Goal: Obtain resource: Download file/media

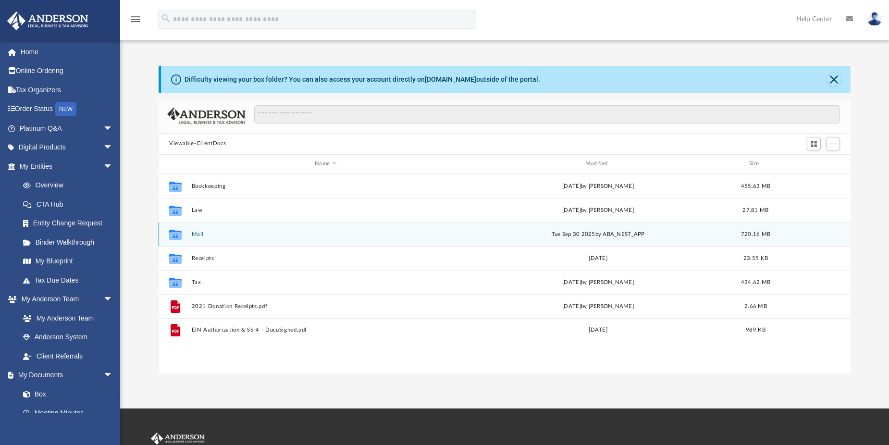
scroll to position [212, 685]
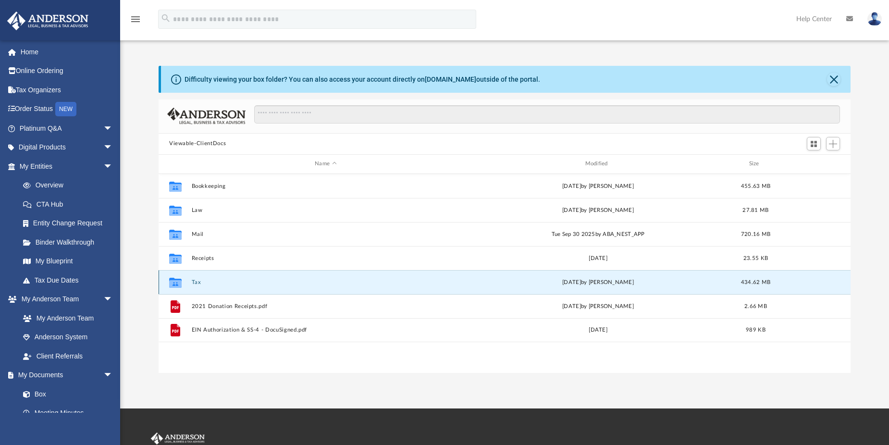
click at [192, 281] on button "Tax" at bounding box center [326, 282] width 268 height 6
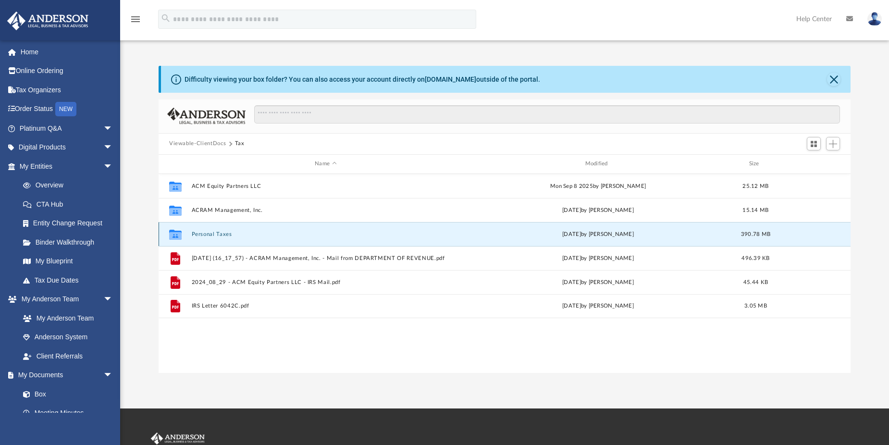
click at [206, 234] on button "Personal Taxes" at bounding box center [326, 234] width 268 height 6
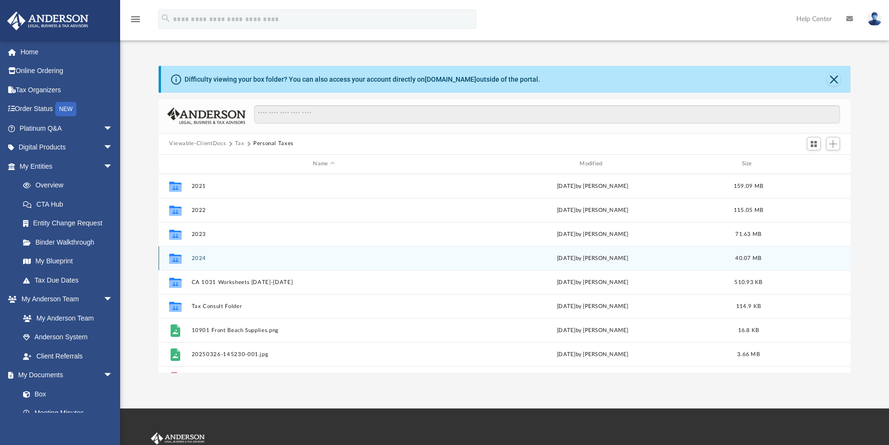
click at [199, 258] on button "2024" at bounding box center [324, 258] width 265 height 6
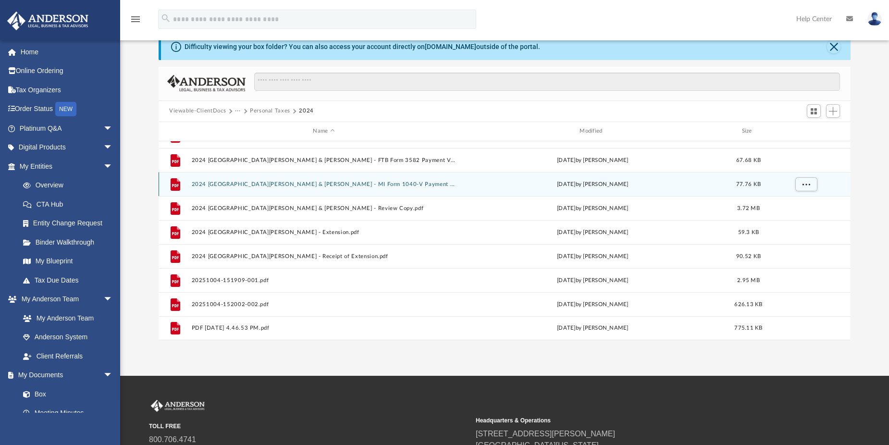
scroll to position [48, 0]
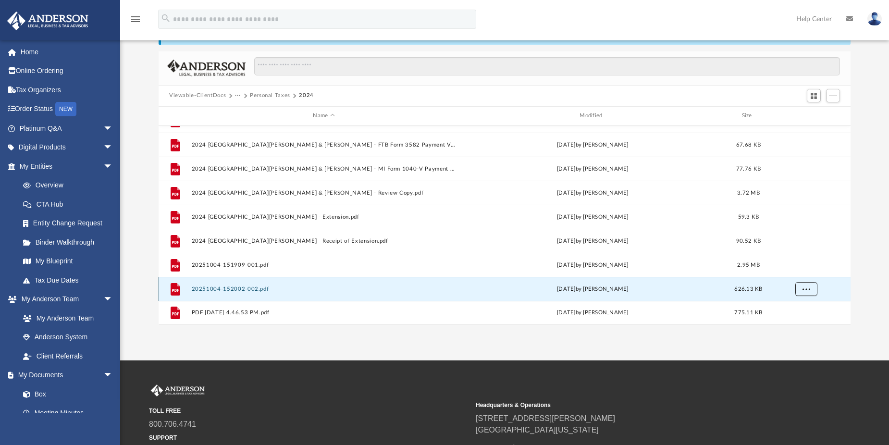
click at [808, 291] on button "More options" at bounding box center [807, 289] width 22 height 14
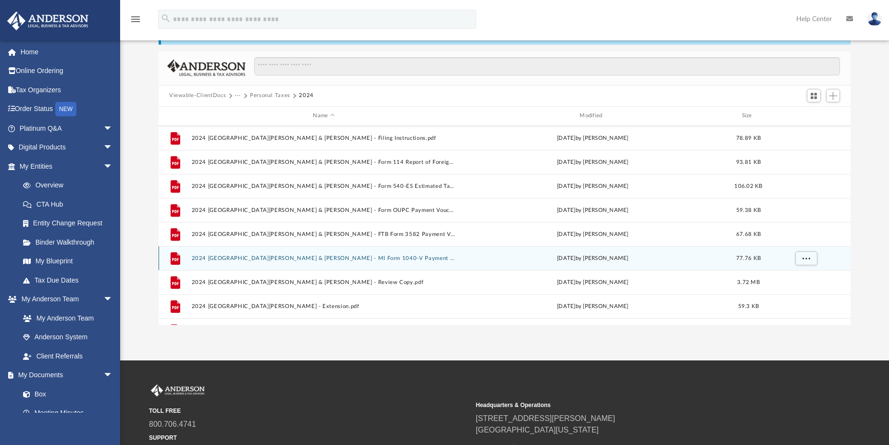
click at [375, 258] on button "2024 [GEOGRAPHIC_DATA][PERSON_NAME] & [PERSON_NAME] - MI Form 1040-V Payment Vo…" at bounding box center [324, 258] width 265 height 6
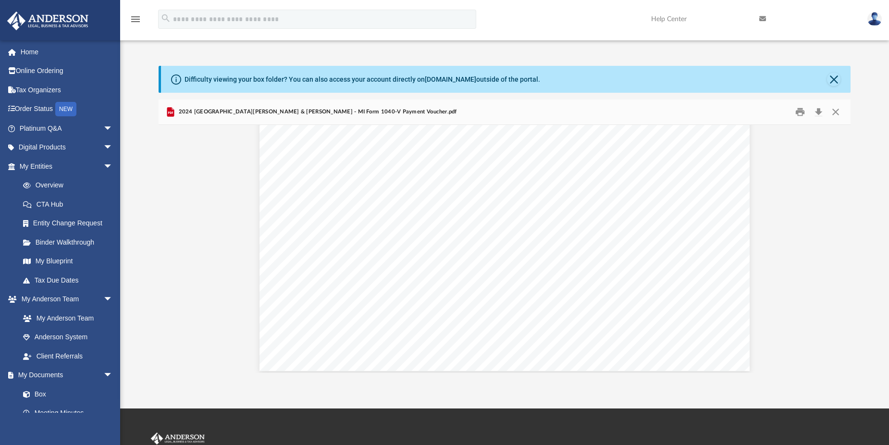
scroll to position [401, 0]
click at [168, 249] on button "Preview" at bounding box center [169, 249] width 21 height 27
click at [169, 250] on button "Preview" at bounding box center [169, 249] width 21 height 27
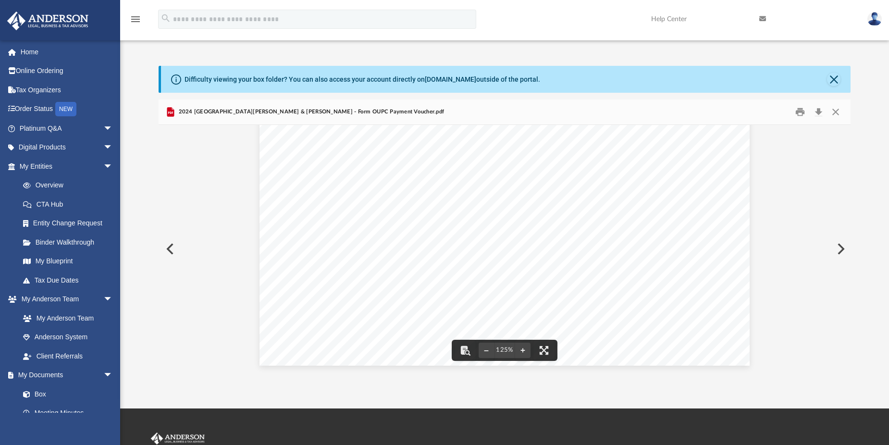
click at [346, 278] on span "[DOMAIN_NAME][URL][US_STATE]" at bounding box center [401, 279] width 111 height 6
drag, startPoint x: 342, startPoint y: 278, endPoint x: 389, endPoint y: 278, distance: 47.1
click at [389, 278] on span "[DOMAIN_NAME][URL][US_STATE]" at bounding box center [401, 279] width 111 height 6
click at [833, 112] on button "Close" at bounding box center [835, 111] width 17 height 15
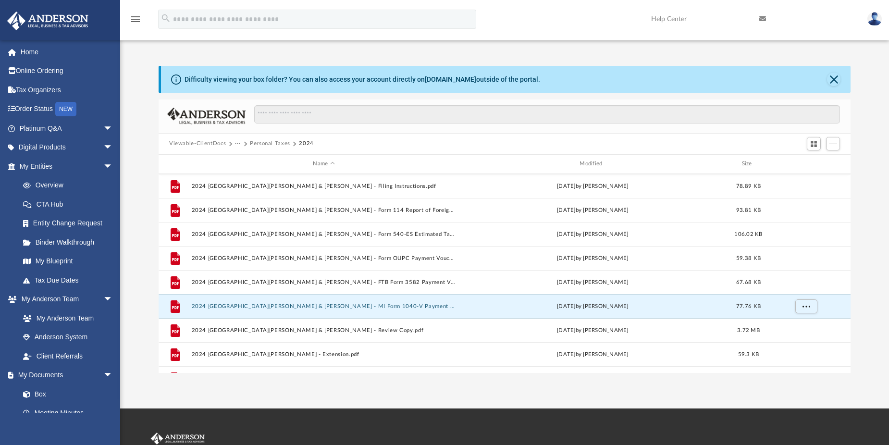
click at [269, 143] on button "Personal Taxes" at bounding box center [270, 143] width 40 height 9
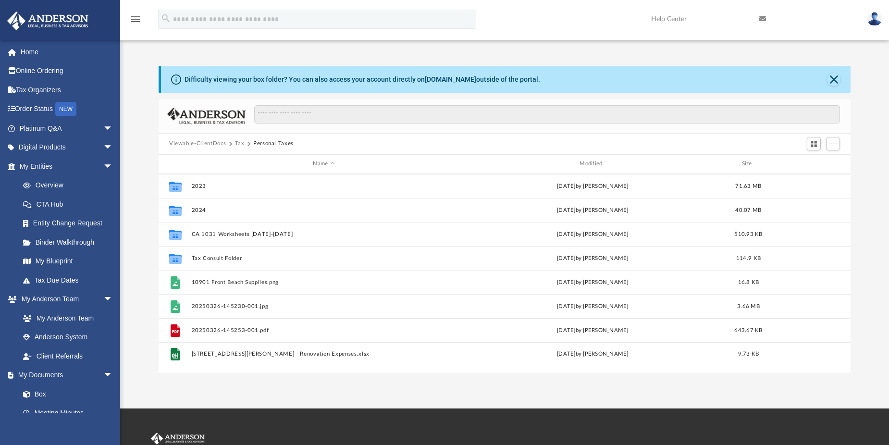
scroll to position [0, 0]
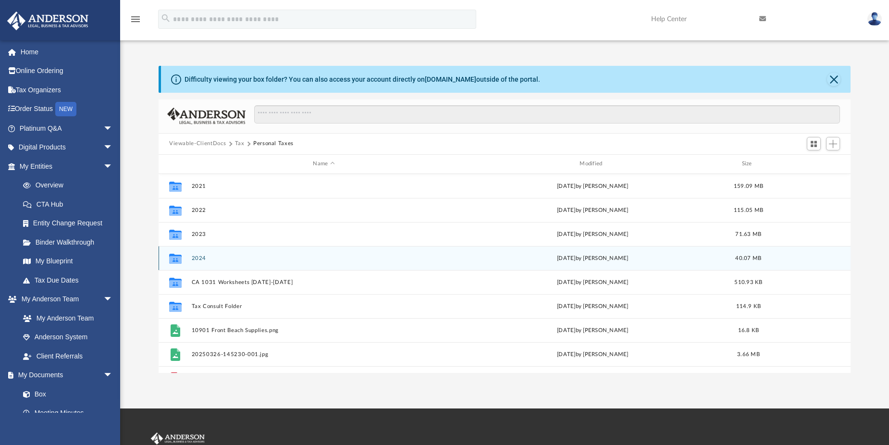
click at [199, 255] on button "2024" at bounding box center [324, 258] width 265 height 6
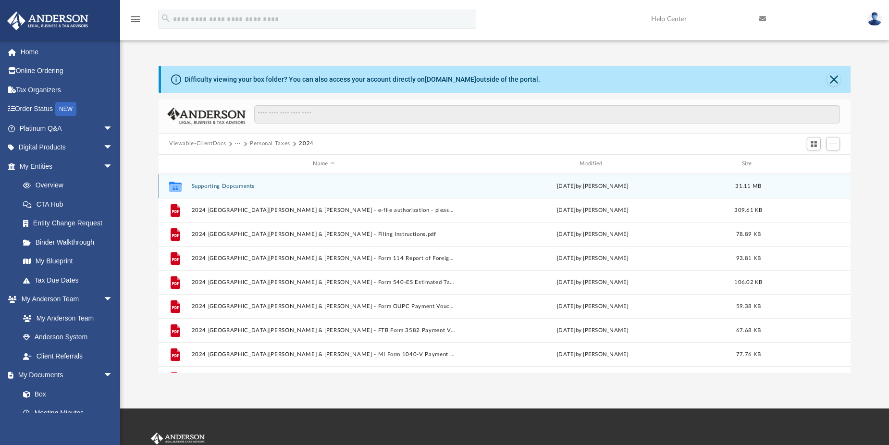
click at [219, 185] on button "Supporting Dopcuments" at bounding box center [324, 186] width 265 height 6
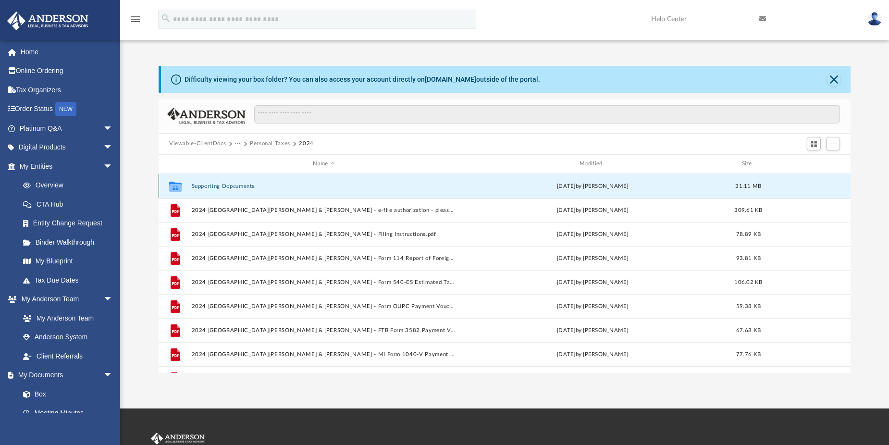
click at [219, 185] on button "Supporting Dopcuments" at bounding box center [324, 186] width 265 height 6
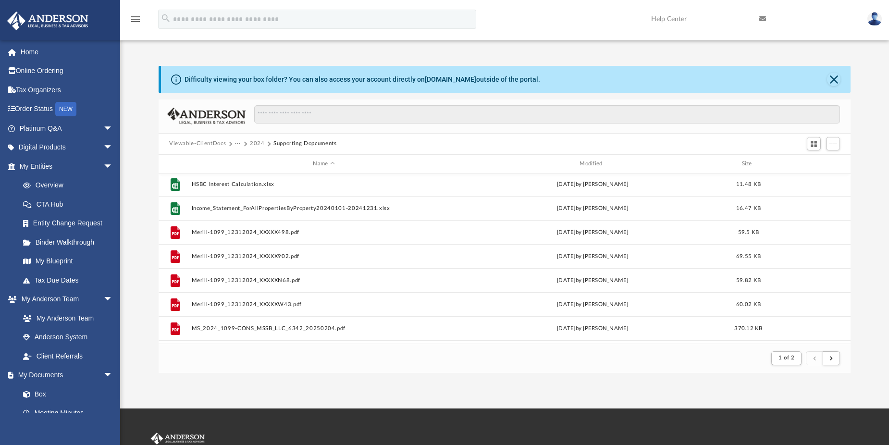
scroll to position [817, 0]
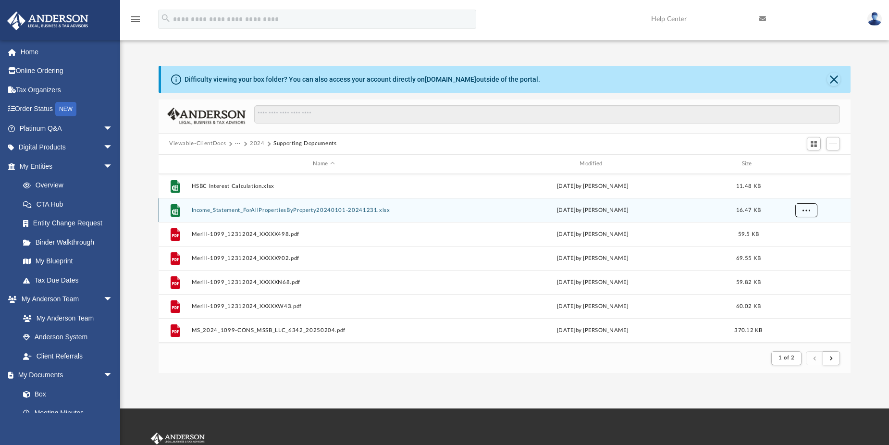
click at [799, 209] on button "More options" at bounding box center [807, 210] width 22 height 14
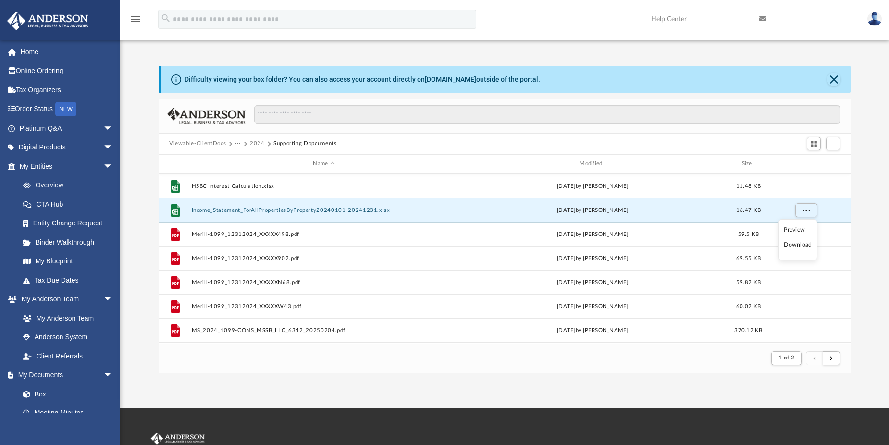
click at [795, 245] on li "Download" at bounding box center [798, 245] width 28 height 10
click at [282, 32] on div "menu search Site Menu add [EMAIL_ADDRESS][DOMAIN_NAME] My Profile Reset Passwor…" at bounding box center [444, 23] width 875 height 33
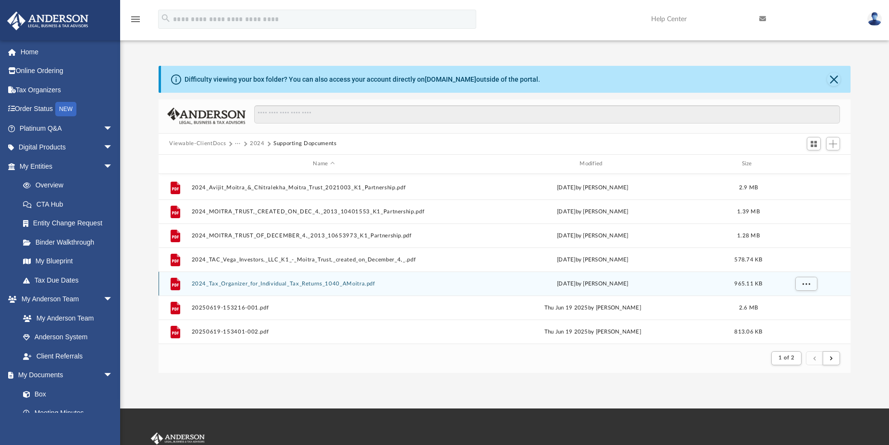
scroll to position [263, 0]
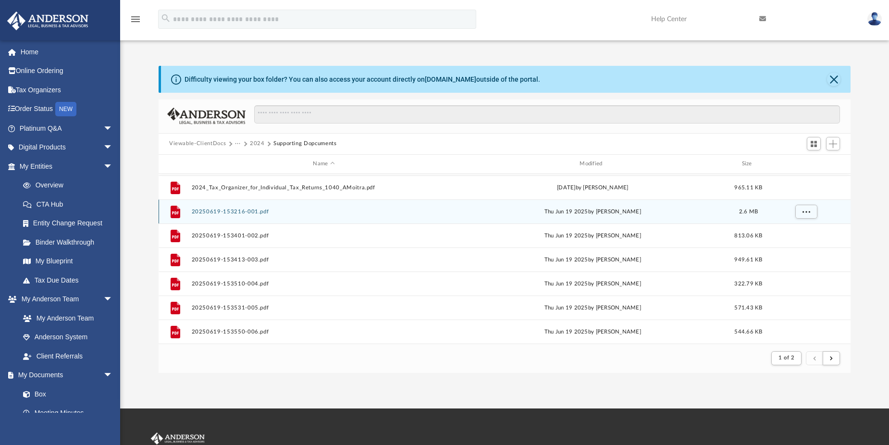
click at [237, 210] on button "20250619-153216-001.pdf" at bounding box center [324, 211] width 265 height 6
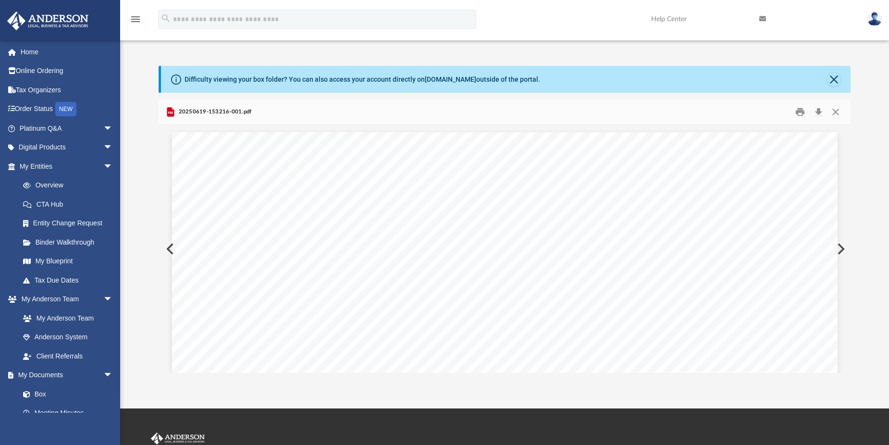
click at [838, 249] on button "Preview" at bounding box center [840, 249] width 21 height 27
click at [840, 247] on button "Preview" at bounding box center [840, 249] width 21 height 27
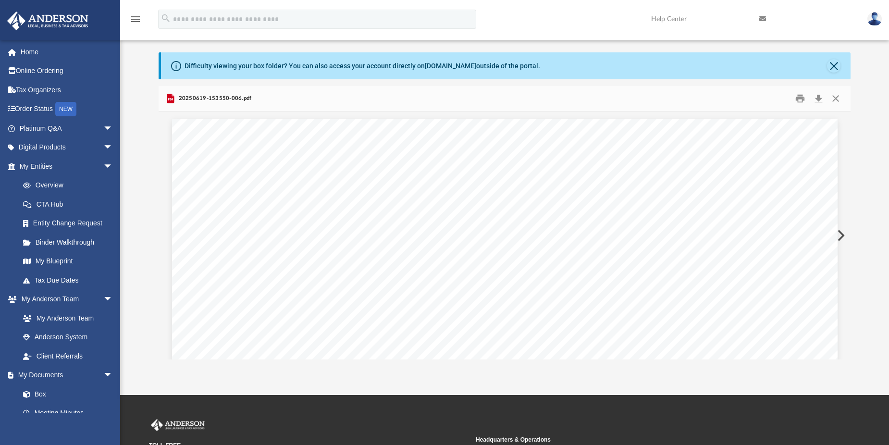
scroll to position [0, 0]
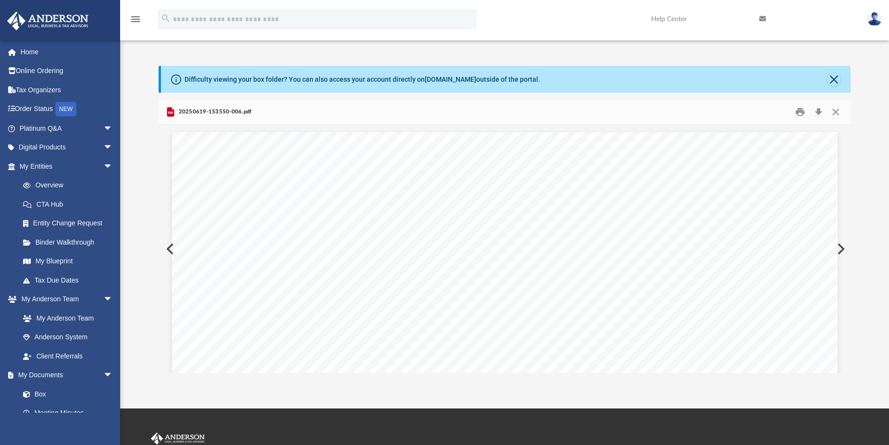
click at [837, 250] on button "Preview" at bounding box center [840, 249] width 21 height 27
click at [837, 251] on button "Preview" at bounding box center [840, 249] width 21 height 27
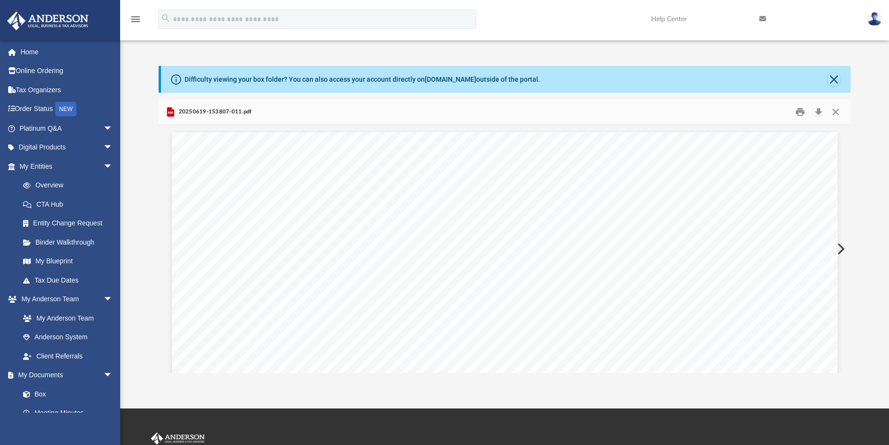
click at [837, 251] on button "Preview" at bounding box center [840, 249] width 21 height 27
click at [842, 252] on button "Preview" at bounding box center [840, 249] width 21 height 27
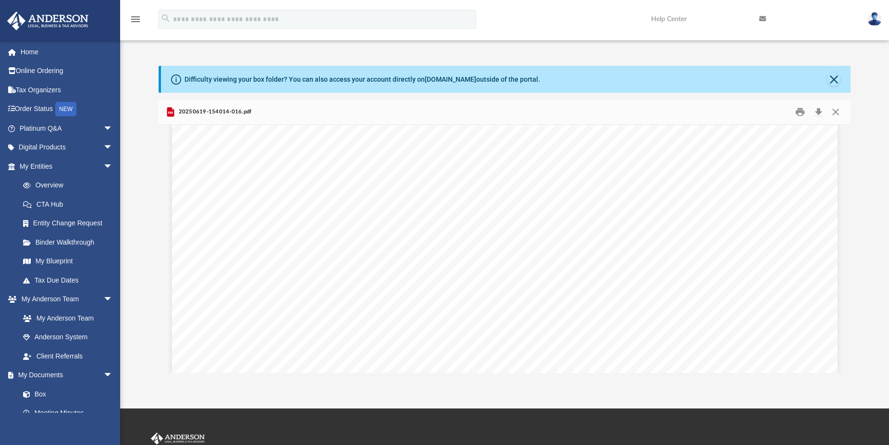
scroll to position [240, 0]
click at [839, 250] on button "Preview" at bounding box center [840, 249] width 21 height 27
click at [843, 249] on button "Preview" at bounding box center [840, 249] width 21 height 27
